Goal: Find specific fact

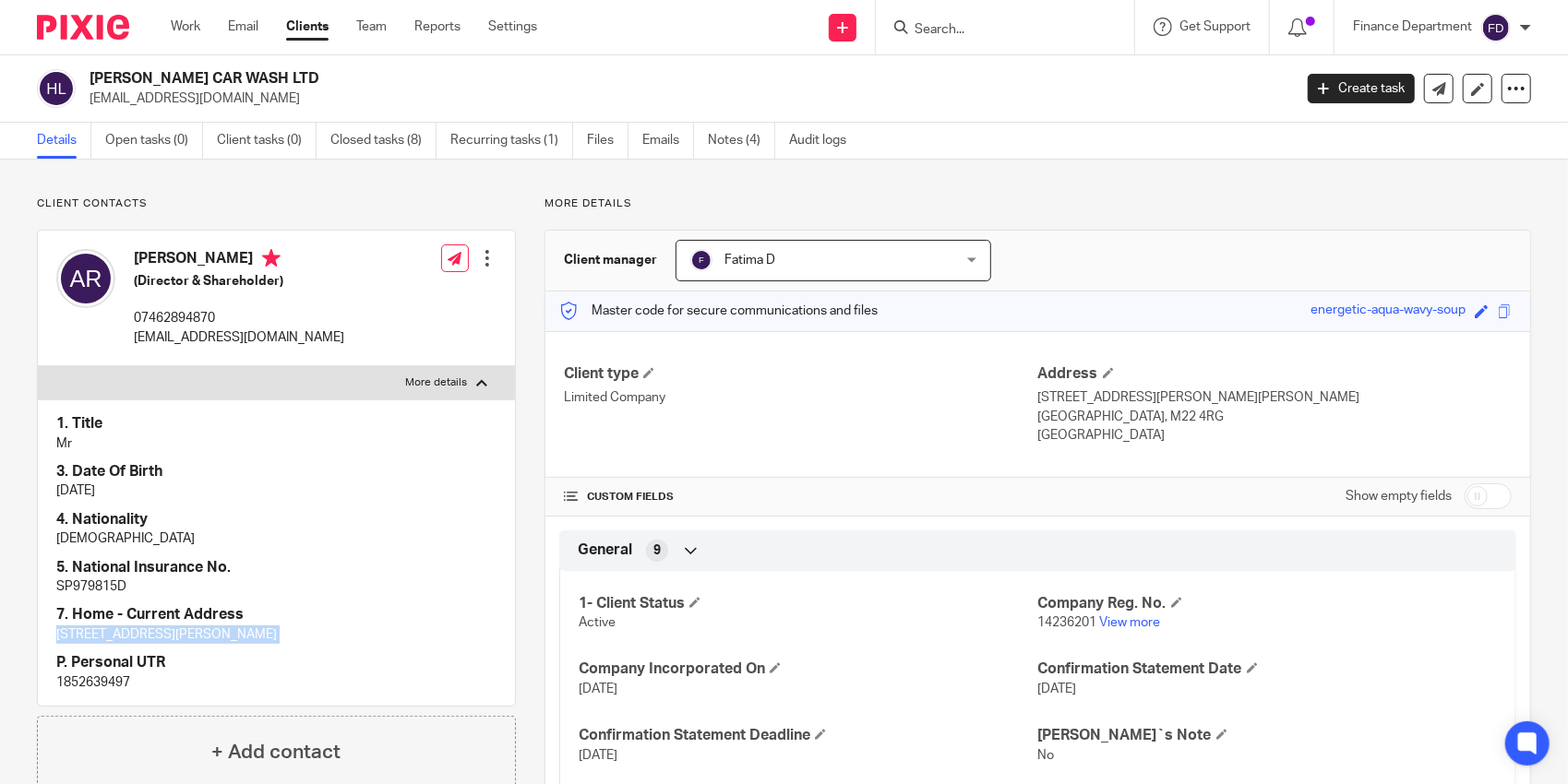
drag, startPoint x: 273, startPoint y: 75, endPoint x: 129, endPoint y: 75, distance: 144.0
click at [129, 75] on h2 "[PERSON_NAME] CAR WASH LTD" at bounding box center [565, 79] width 952 height 19
drag, startPoint x: 129, startPoint y: 75, endPoint x: 135, endPoint y: 245, distance: 170.1
click at [135, 245] on div "[PERSON_NAME] (Director & Shareholder) 07462894870 [EMAIL_ADDRESS][DOMAIN_NAME]" at bounding box center [199, 297] width 288 height 116
click at [103, 489] on p "[DATE]" at bounding box center [275, 490] width 440 height 18
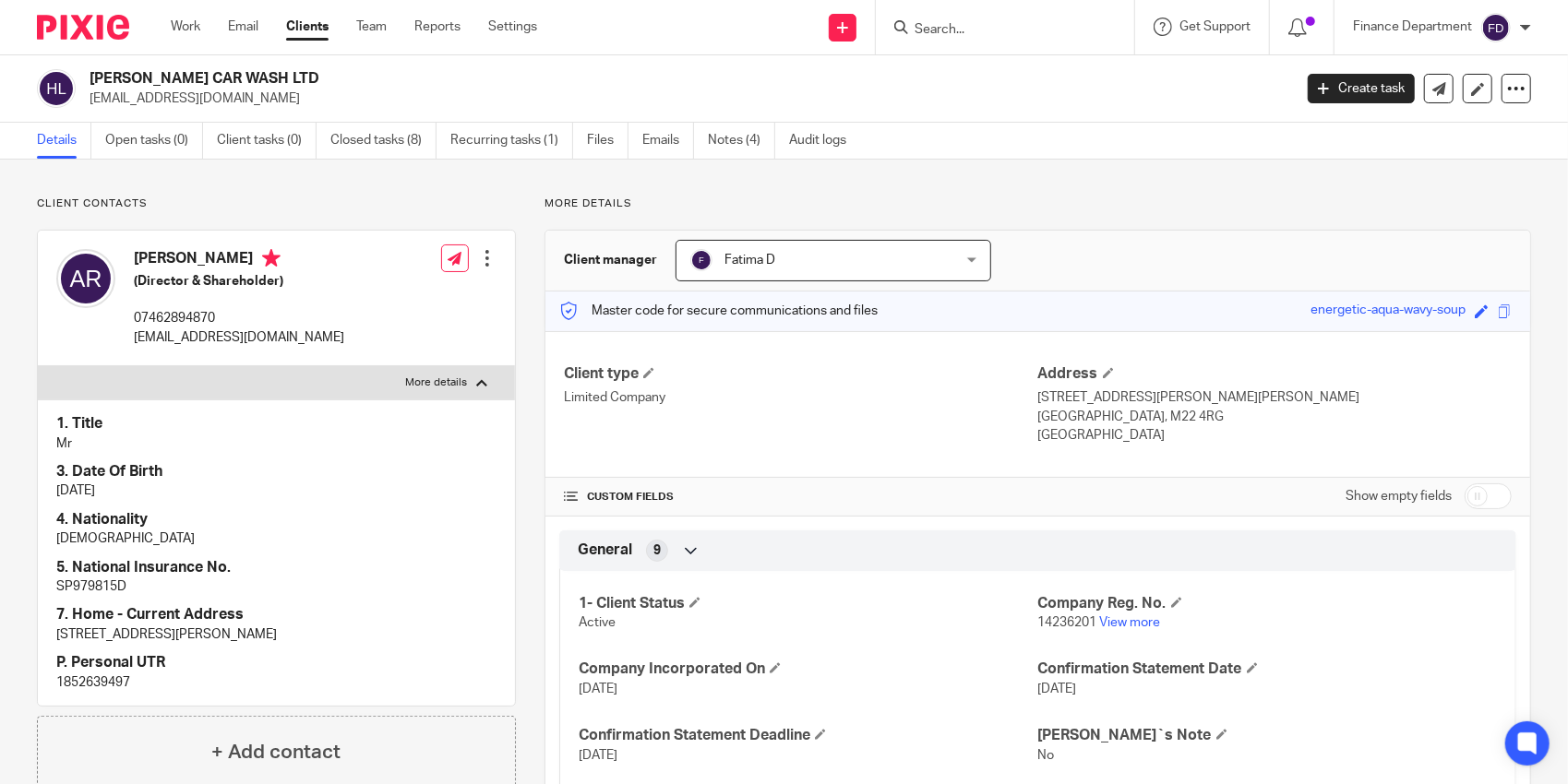
click at [103, 489] on p "[DATE]" at bounding box center [275, 490] width 440 height 18
copy div "[DATE]"
click at [235, 74] on h2 "[PERSON_NAME] CAR WASH LTD" at bounding box center [565, 79] width 952 height 19
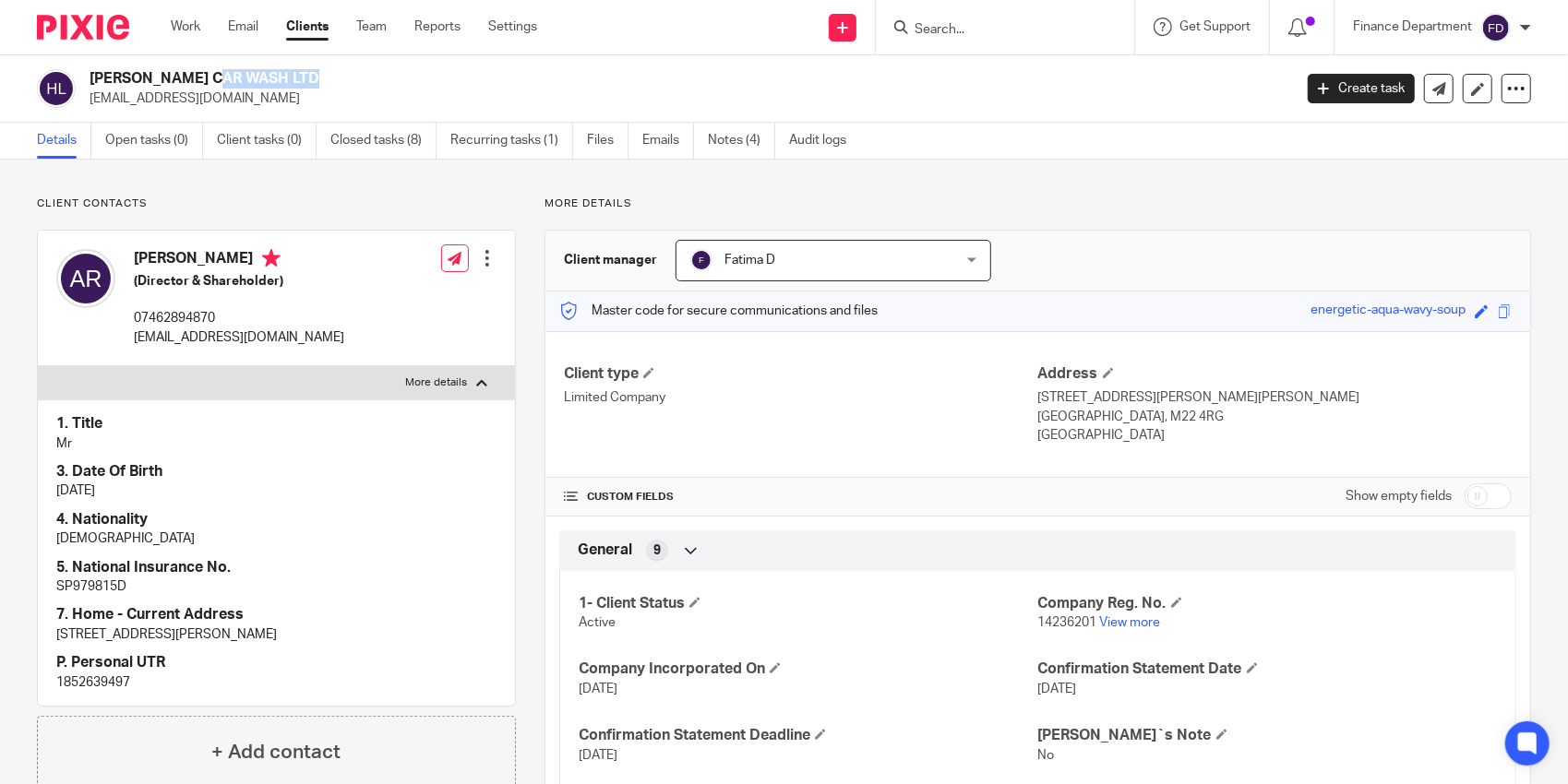
click at [235, 74] on h2 "[PERSON_NAME] CAR WASH LTD" at bounding box center [565, 79] width 952 height 19
copy div "[PERSON_NAME] CAR WASH LTD"
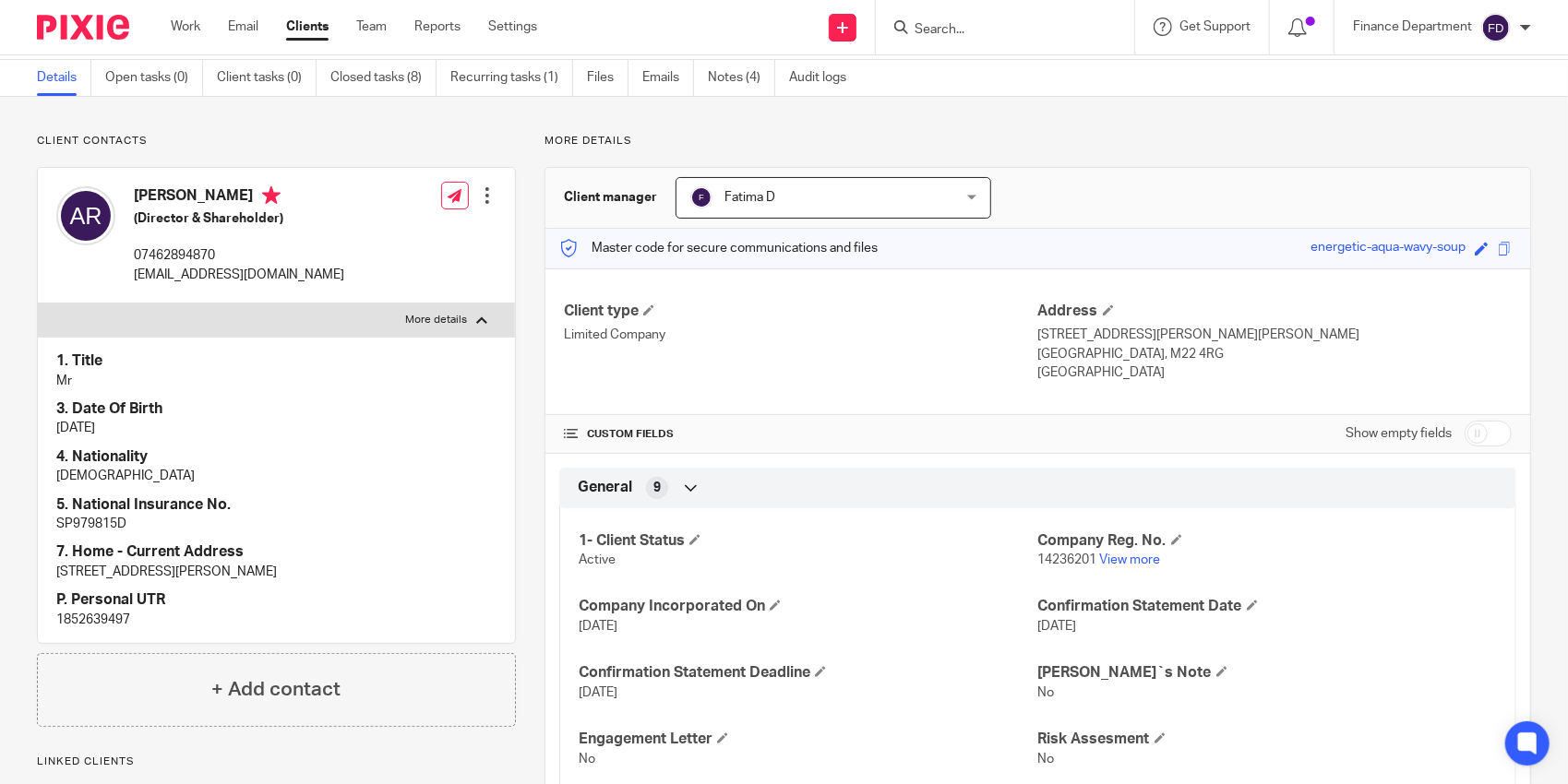
scroll to position [92, 0]
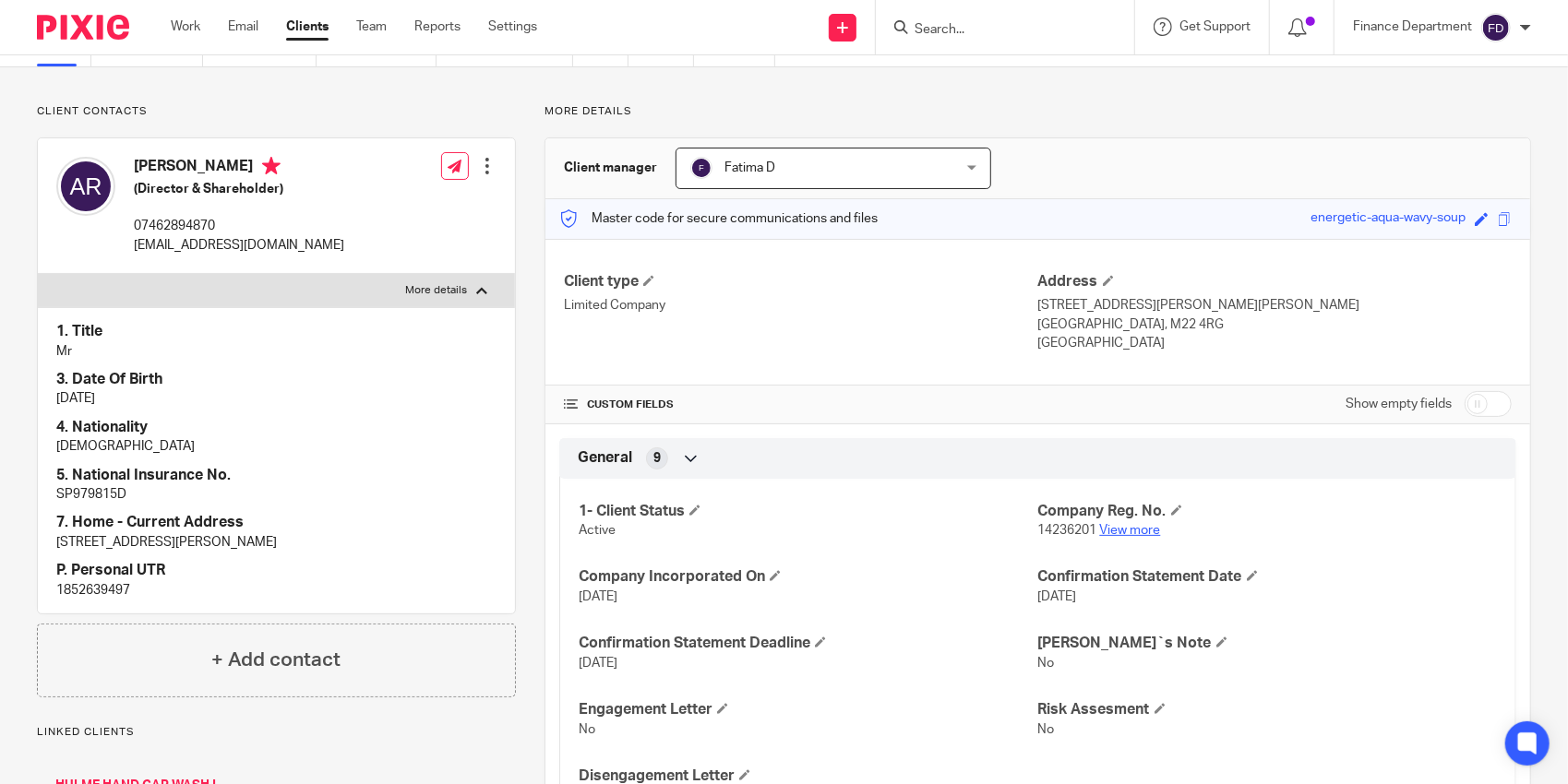
click at [1124, 530] on link "View more" at bounding box center [1130, 530] width 61 height 13
